Goal: Information Seeking & Learning: Understand process/instructions

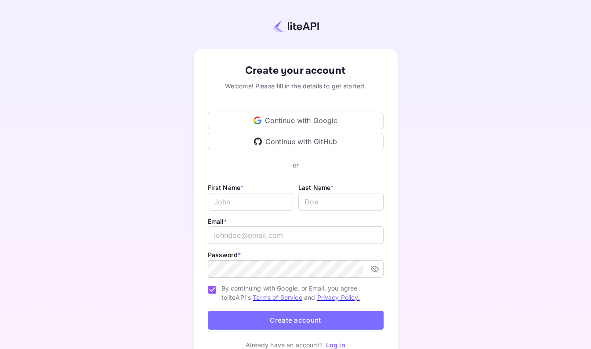
click at [299, 116] on div "Continue with Google" at bounding box center [296, 121] width 176 height 18
click at [312, 122] on div "Continue with Google" at bounding box center [296, 121] width 176 height 18
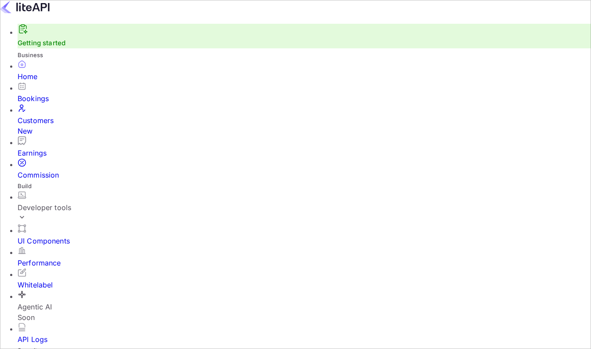
click at [47, 334] on div "API Logs" at bounding box center [305, 339] width 574 height 11
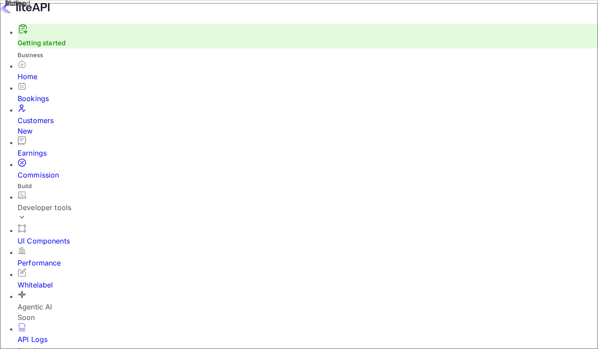
click at [52, 47] on link "Getting started" at bounding box center [42, 43] width 48 height 8
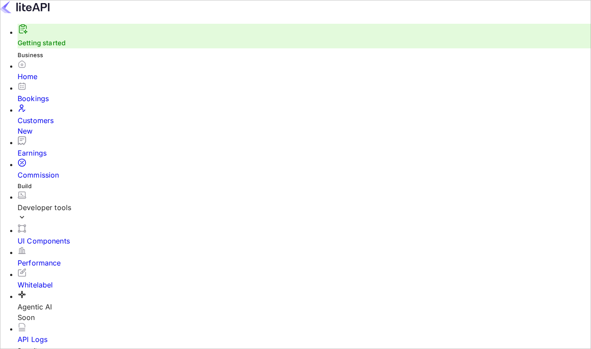
scroll to position [1, 0]
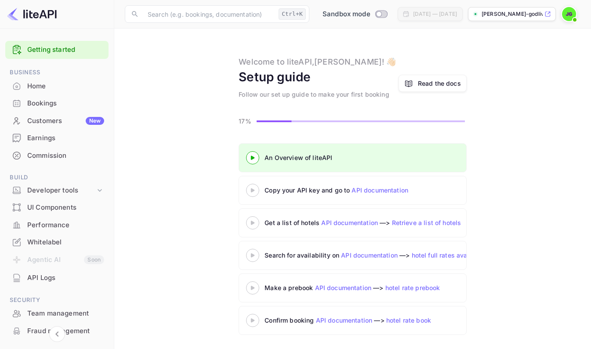
click at [253, 190] on 3 at bounding box center [253, 190] width 4 height 4
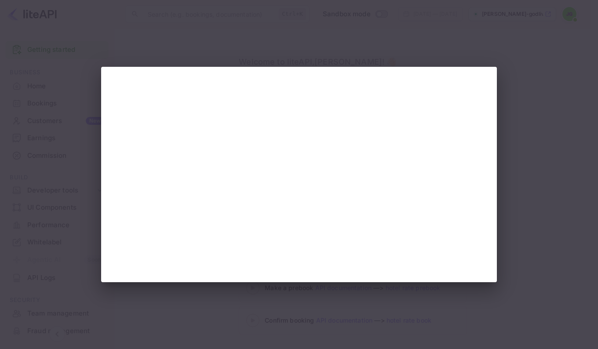
click at [523, 98] on div at bounding box center [299, 174] width 598 height 349
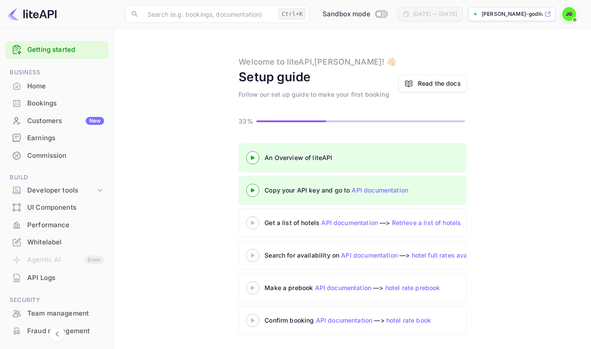
click at [41, 81] on div "Home" at bounding box center [65, 86] width 77 height 10
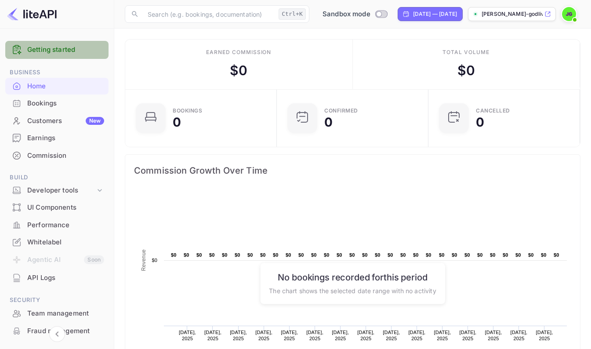
click at [59, 51] on link "Getting started" at bounding box center [65, 50] width 77 height 10
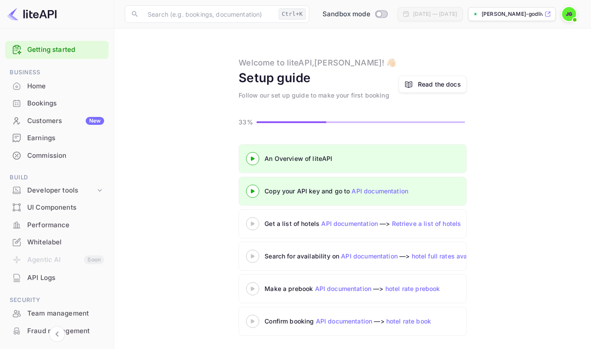
scroll to position [1, 0]
